Goal: Use online tool/utility: Utilize a website feature to perform a specific function

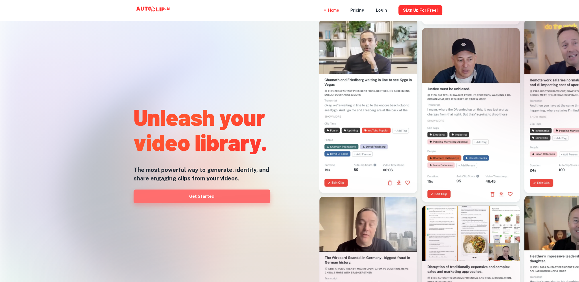
click at [207, 197] on link "Get Started" at bounding box center [202, 197] width 137 height 14
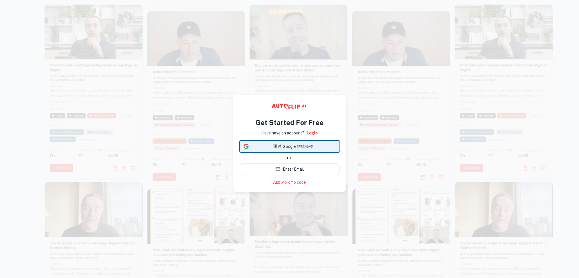
click at [292, 147] on span "通过 Google 继续操作" at bounding box center [293, 147] width 85 height 6
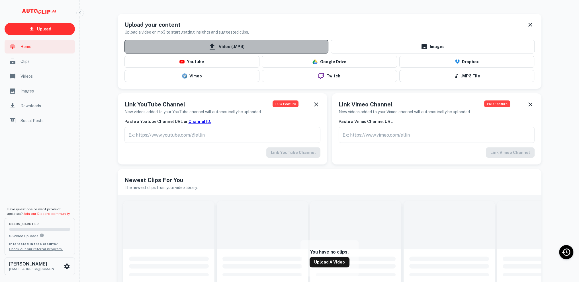
click at [227, 47] on span "Video (.MP4)" at bounding box center [227, 47] width 204 height 14
click at [0, 0] on input "Video (.MP4)" at bounding box center [0, 0] width 0 height 0
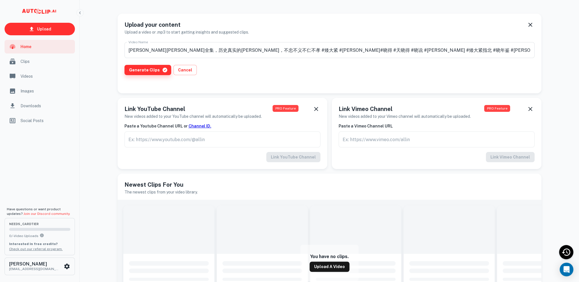
click at [140, 73] on button "Generate Clips" at bounding box center [148, 70] width 47 height 10
